Goal: Obtain resource: Obtain resource

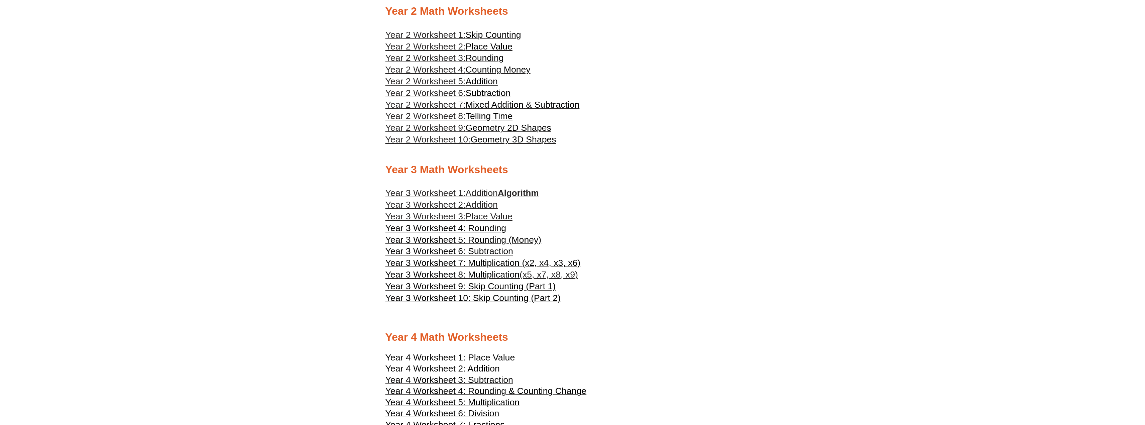
scroll to position [1003, 0]
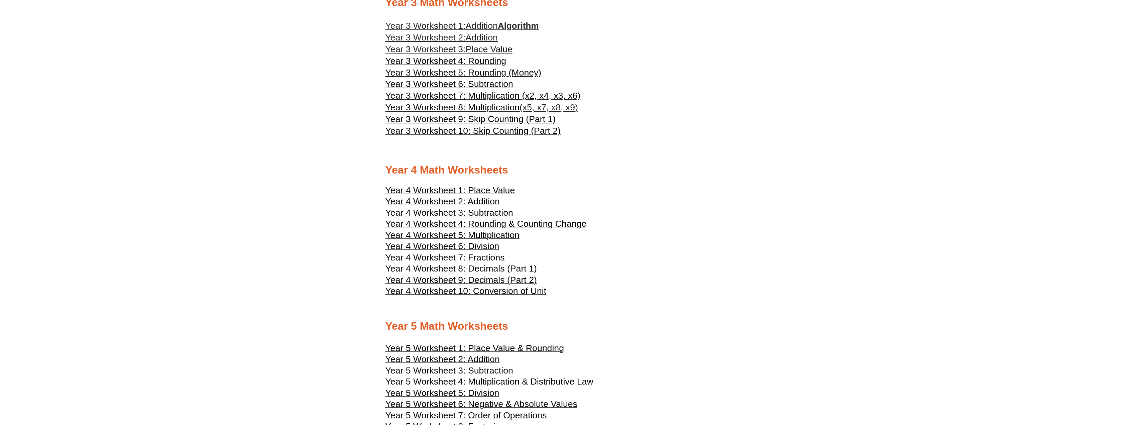
click at [507, 189] on span "Year 4 Worksheet 1: Place Value" at bounding box center [450, 190] width 130 height 10
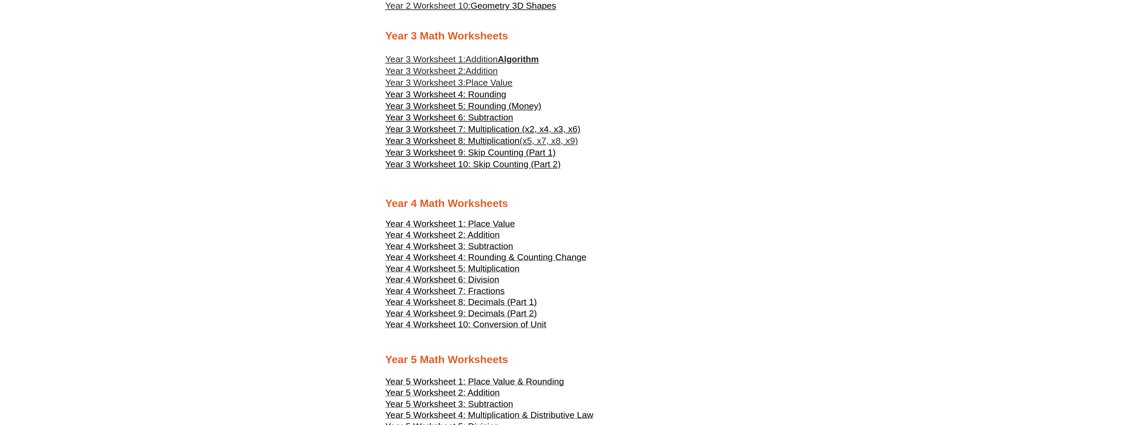
click at [539, 62] on link "Year 3 Worksheet 1: Addition Algorithm" at bounding box center [461, 59] width 153 height 10
click at [478, 96] on span "Year 3 Worksheet 4: Rounding" at bounding box center [445, 94] width 121 height 10
click at [488, 131] on span "Year 3 Worksheet 7: Multiplication (x2, x4, x3, x6)" at bounding box center [482, 129] width 195 height 10
click at [480, 139] on span "Year 3 Worksheet 8: Multiplication" at bounding box center [452, 141] width 134 height 10
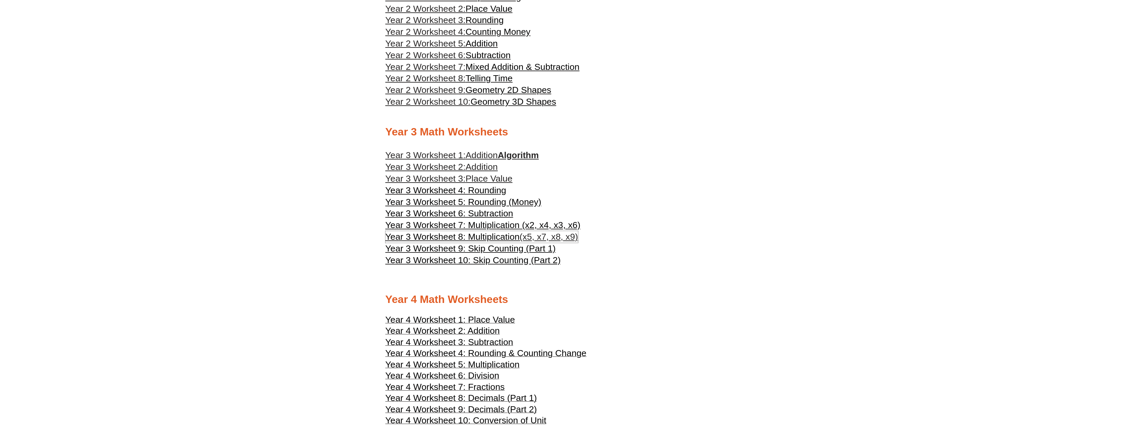
scroll to position [869, 0]
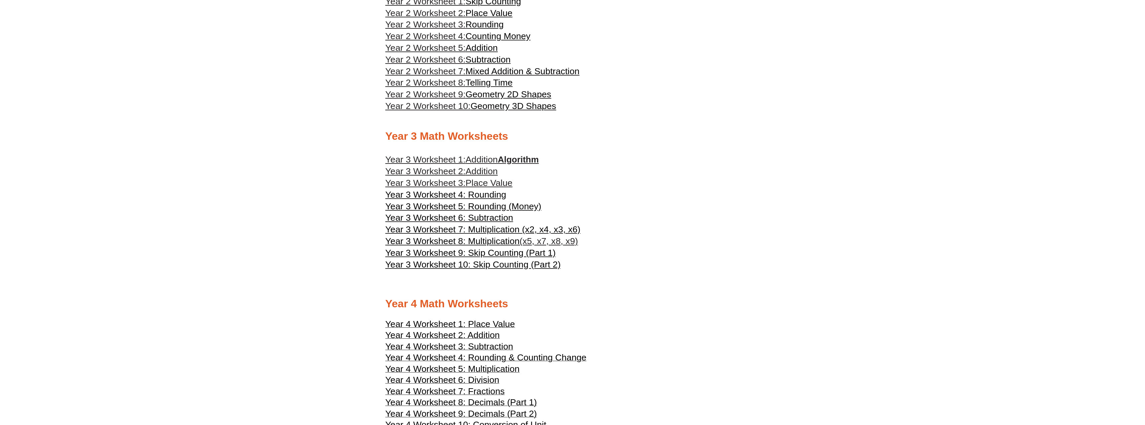
click at [484, 208] on span "Year 3 Worksheet 5: Rounding (Money)" at bounding box center [463, 206] width 156 height 10
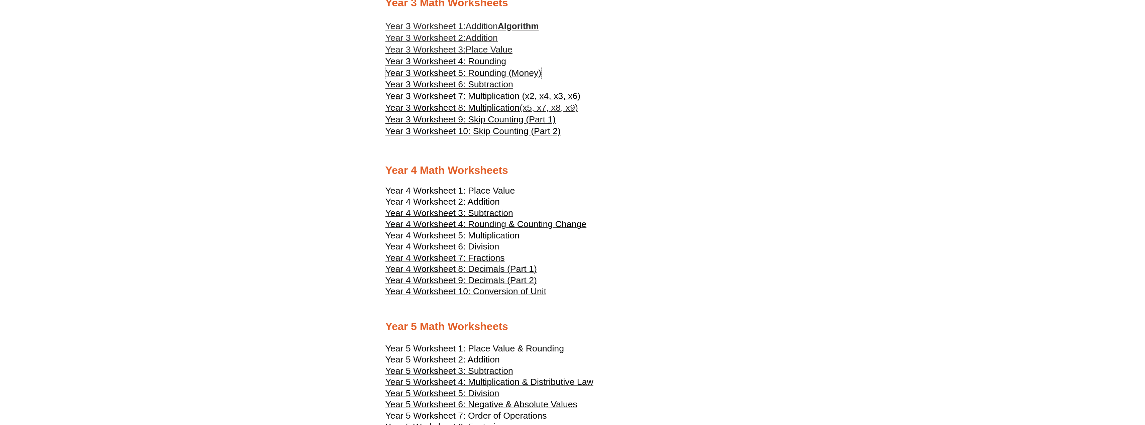
scroll to position [1036, 0]
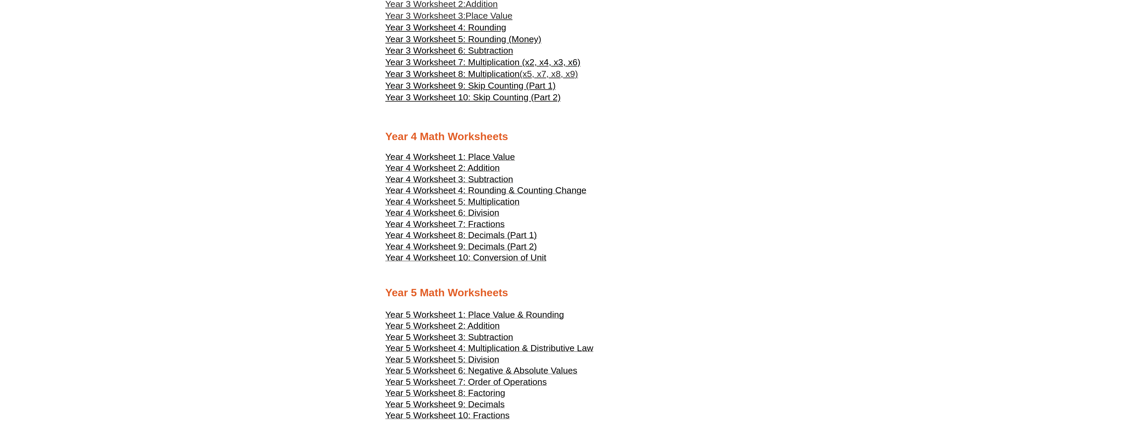
click at [492, 224] on span "Year 4 Worksheet 7: Fractions" at bounding box center [444, 224] width 119 height 10
click at [493, 235] on span "Year 4 Worksheet 8: Decimals (Part 1)" at bounding box center [460, 235] width 151 height 10
click at [505, 99] on span "Year 3 Worksheet 10: Skip Counting (Part 2)" at bounding box center [473, 97] width 176 height 10
click at [493, 49] on span "Year 3 Worksheet 6: Subtraction" at bounding box center [449, 50] width 128 height 10
click at [476, 261] on span "Year 4 Worksheet 10: Conversion of Unit" at bounding box center [465, 257] width 161 height 10
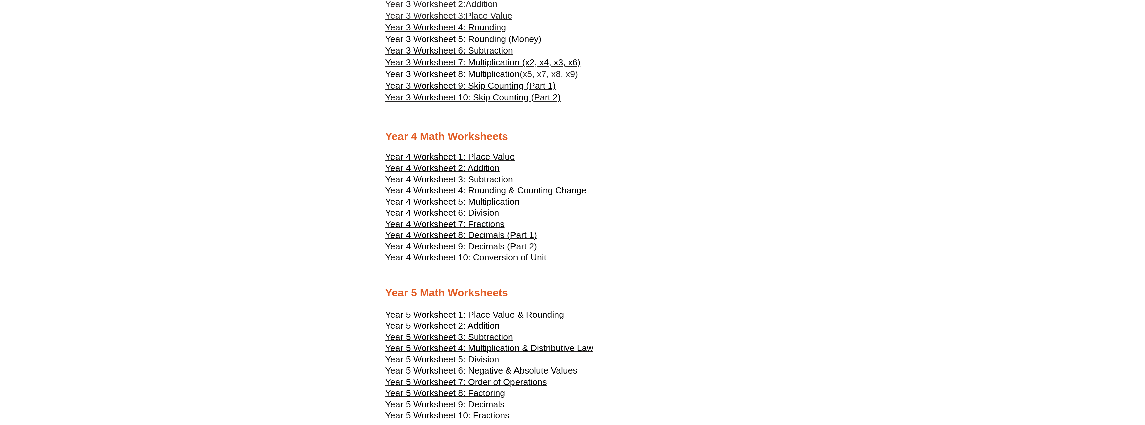
click at [488, 227] on span "Year 4 Worksheet 7: Fractions" at bounding box center [444, 224] width 119 height 10
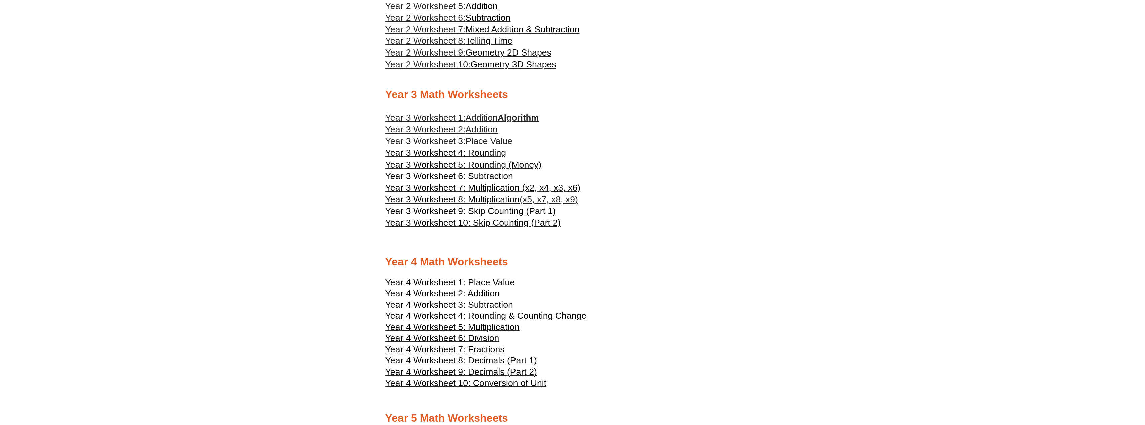
scroll to position [869, 0]
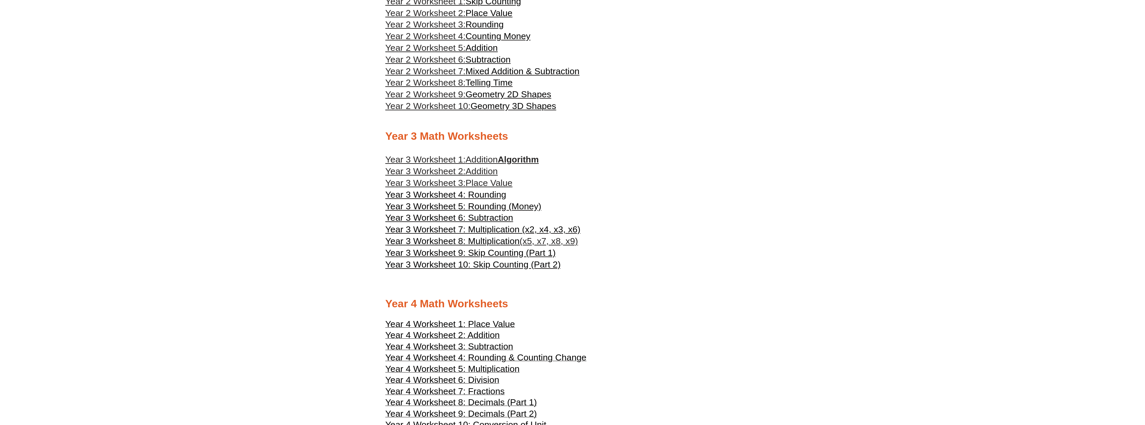
click at [492, 82] on span "Telling Time" at bounding box center [489, 83] width 47 height 10
click at [513, 96] on span "Geometry 2D Shapes" at bounding box center [509, 94] width 86 height 10
click at [524, 109] on span "Geometry 3D Shapes" at bounding box center [513, 106] width 86 height 10
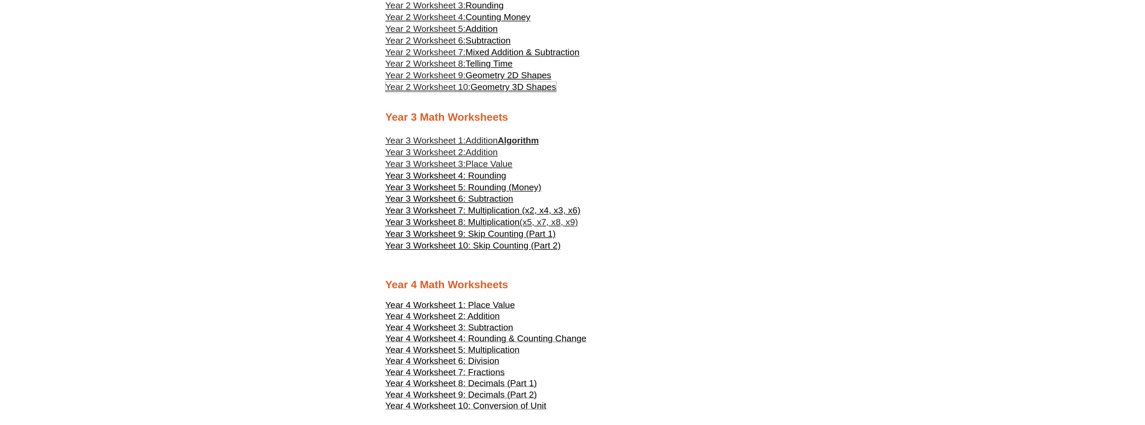
scroll to position [903, 0]
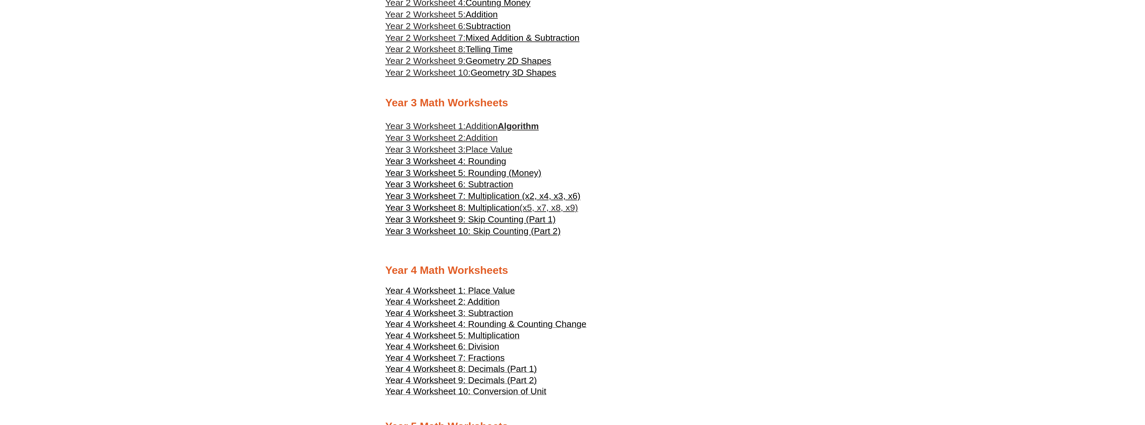
click at [526, 126] on link "Year 3 Worksheet 1: Addition Algorithm" at bounding box center [461, 126] width 153 height 10
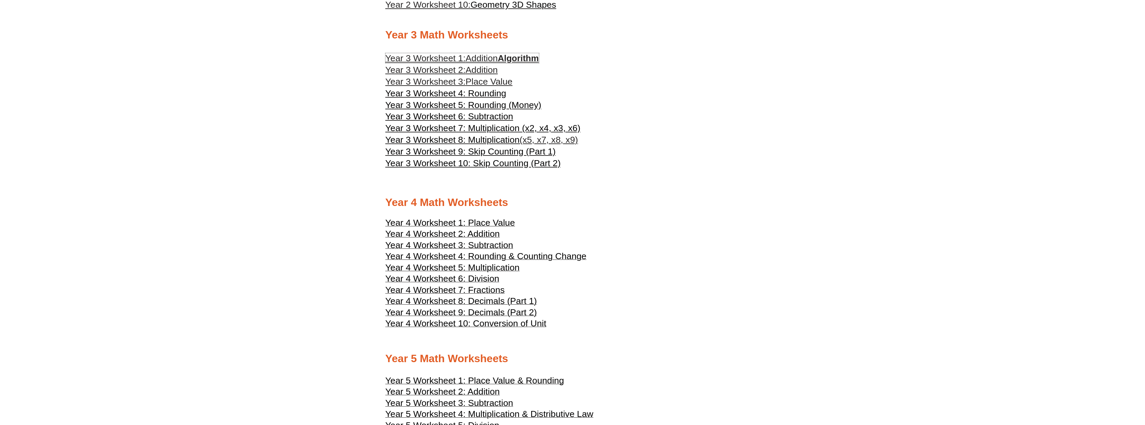
scroll to position [1003, 0]
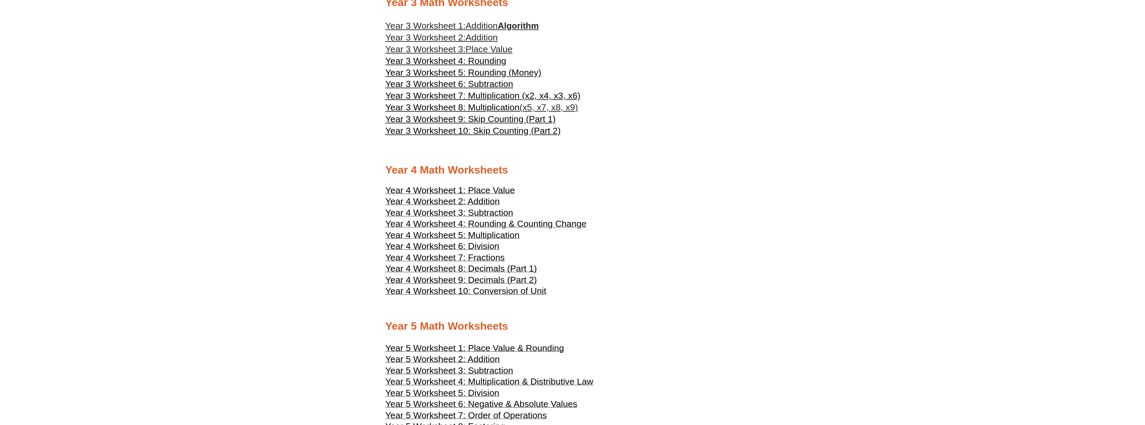
click at [492, 202] on span "Year 4 Worksheet 2: Addition" at bounding box center [442, 201] width 114 height 10
click at [465, 213] on span "Year 4 Worksheet 3: Subtraction" at bounding box center [449, 213] width 128 height 10
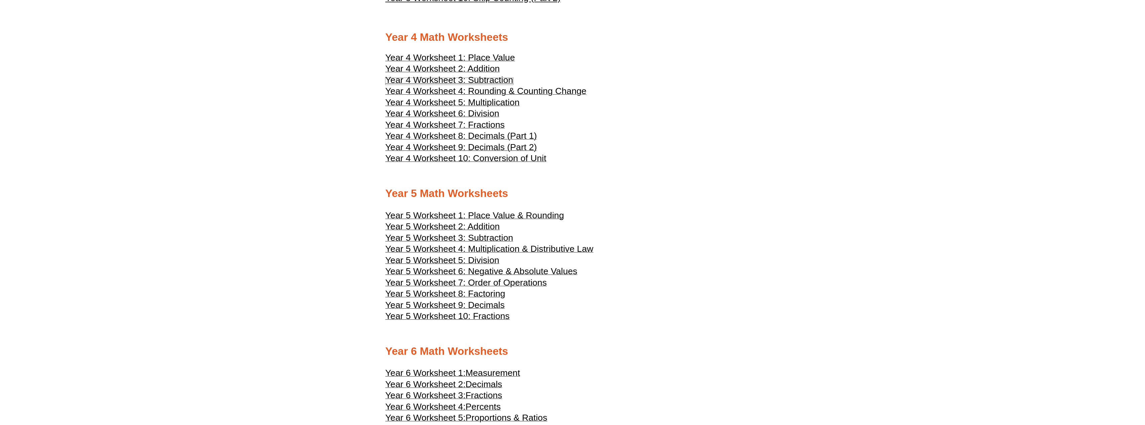
scroll to position [1137, 0]
click at [490, 281] on span "Year 5 Worksheet 7: Order of Operations" at bounding box center [465, 281] width 161 height 10
click at [552, 250] on span "Year 5 Worksheet 4: Multiplication & Distributive Law" at bounding box center [489, 248] width 208 height 10
